Goal: Task Accomplishment & Management: Use online tool/utility

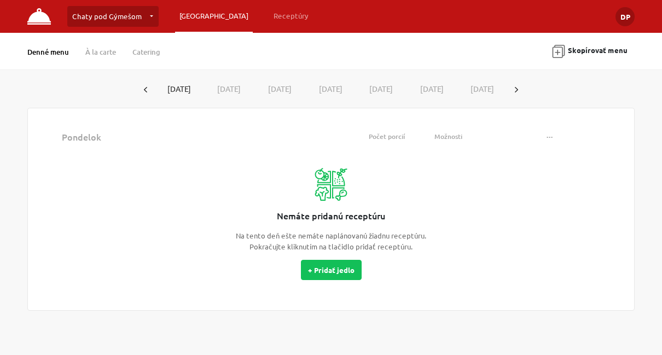
click at [143, 15] on link "Chaty pod Gýmešom" at bounding box center [112, 16] width 91 height 21
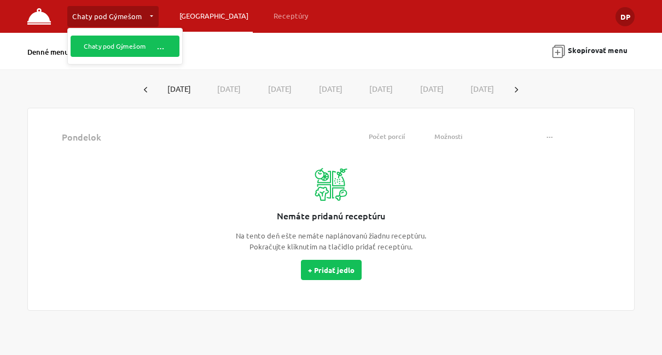
click at [159, 47] on button "…" at bounding box center [161, 46] width 20 height 17
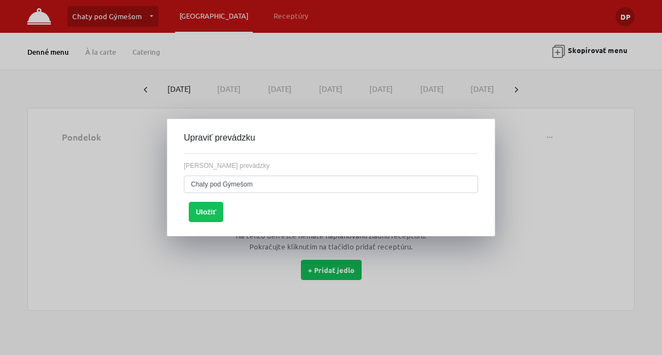
click at [584, 174] on div at bounding box center [331, 177] width 662 height 355
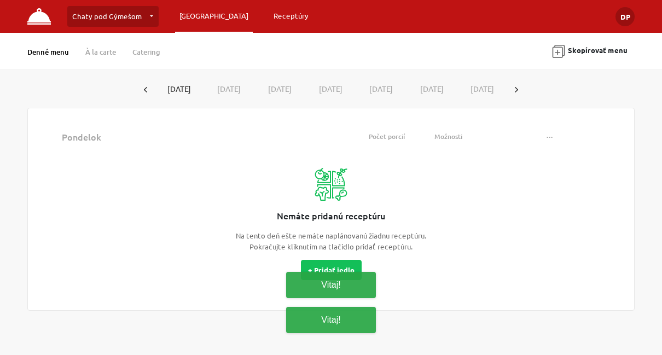
click at [269, 18] on link "Receptúry" at bounding box center [291, 16] width 44 height 20
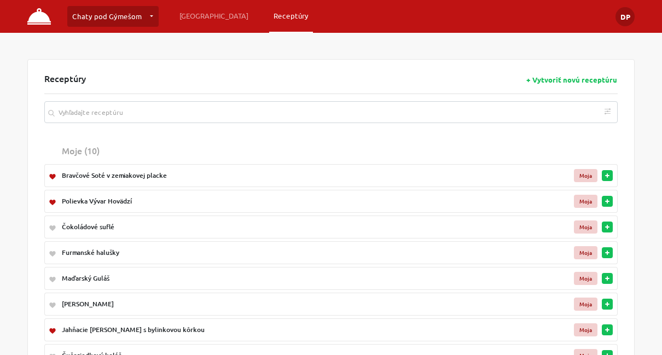
click at [36, 18] on img at bounding box center [39, 16] width 24 height 16
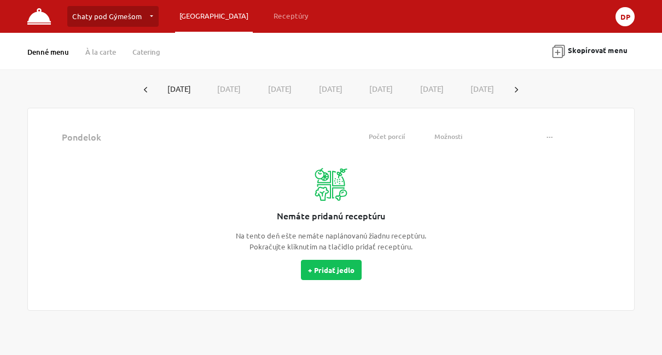
click at [626, 18] on button "DP" at bounding box center [625, 16] width 19 height 19
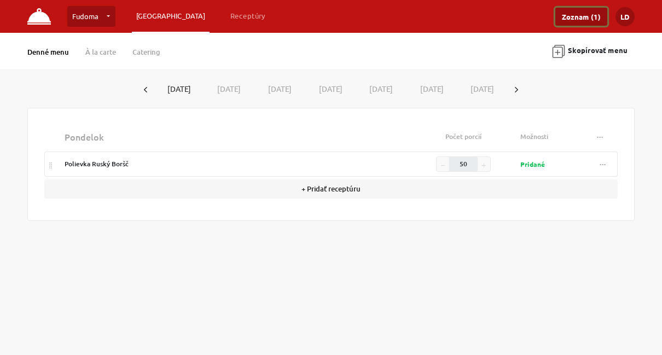
click at [564, 20] on link "Zoznam (1)" at bounding box center [582, 17] width 52 height 18
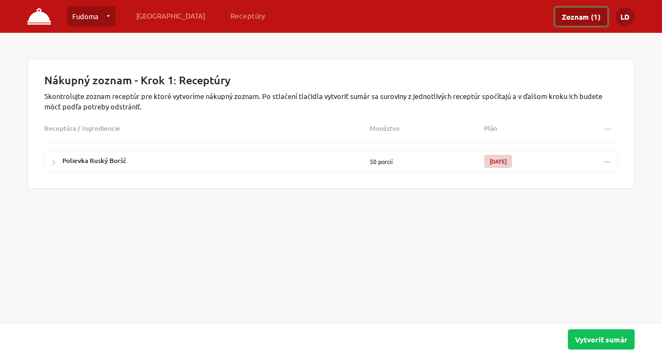
click at [608, 163] on span "..." at bounding box center [607, 159] width 7 height 8
click at [504, 160] on div "[DATE]" at bounding box center [499, 161] width 28 height 13
click at [585, 345] on button "Vytvoriť sumár" at bounding box center [601, 340] width 67 height 20
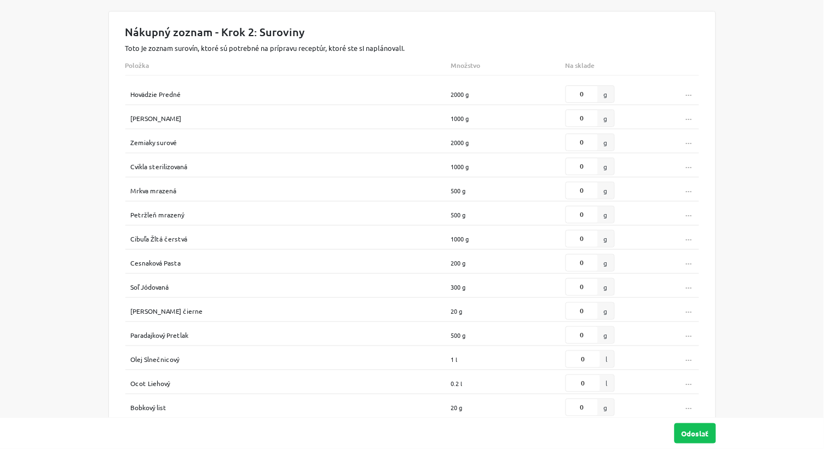
scroll to position [57, 0]
